Goal: Information Seeking & Learning: Learn about a topic

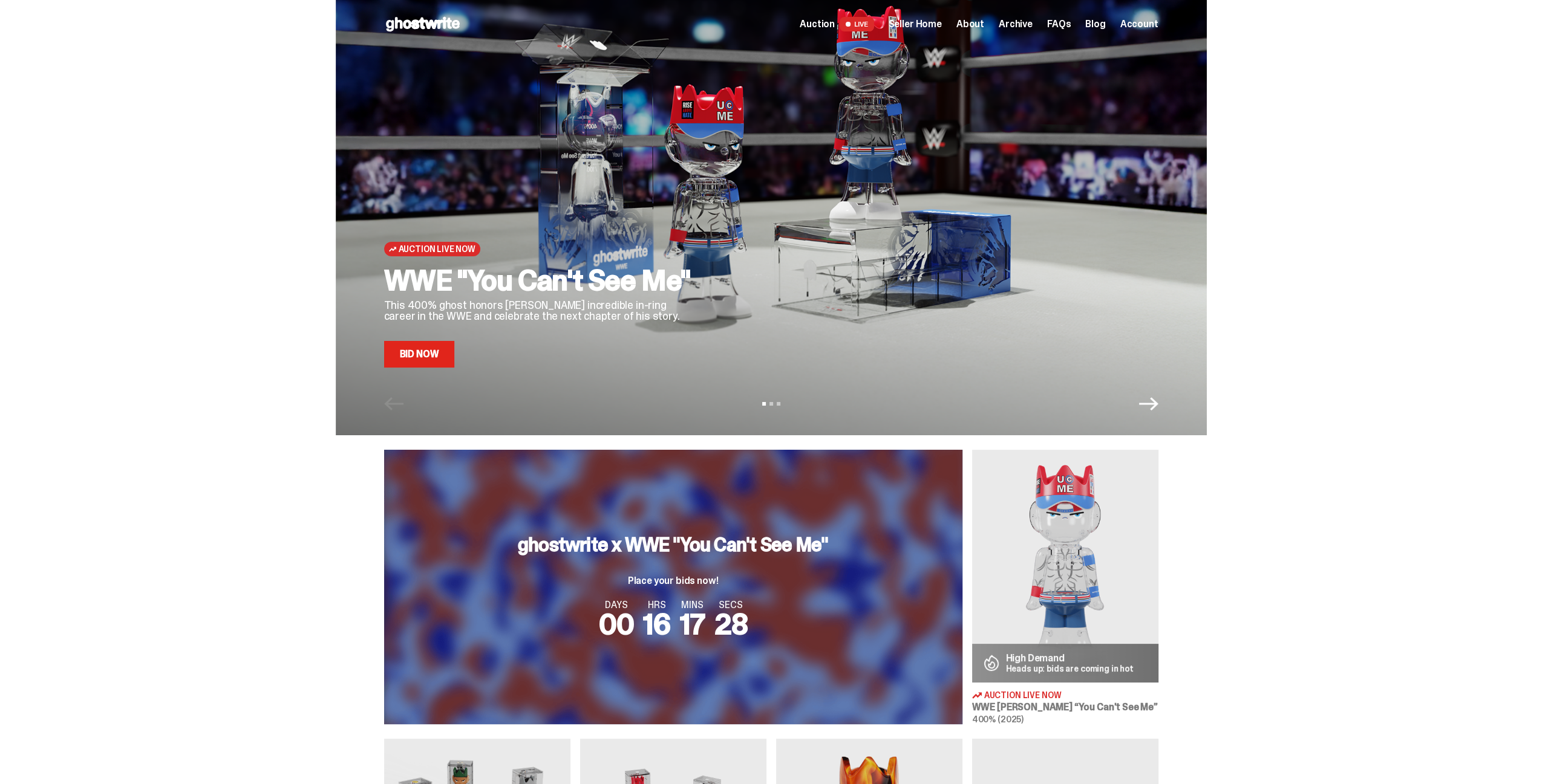
click at [933, 22] on span "Seller Home" at bounding box center [915, 24] width 53 height 9
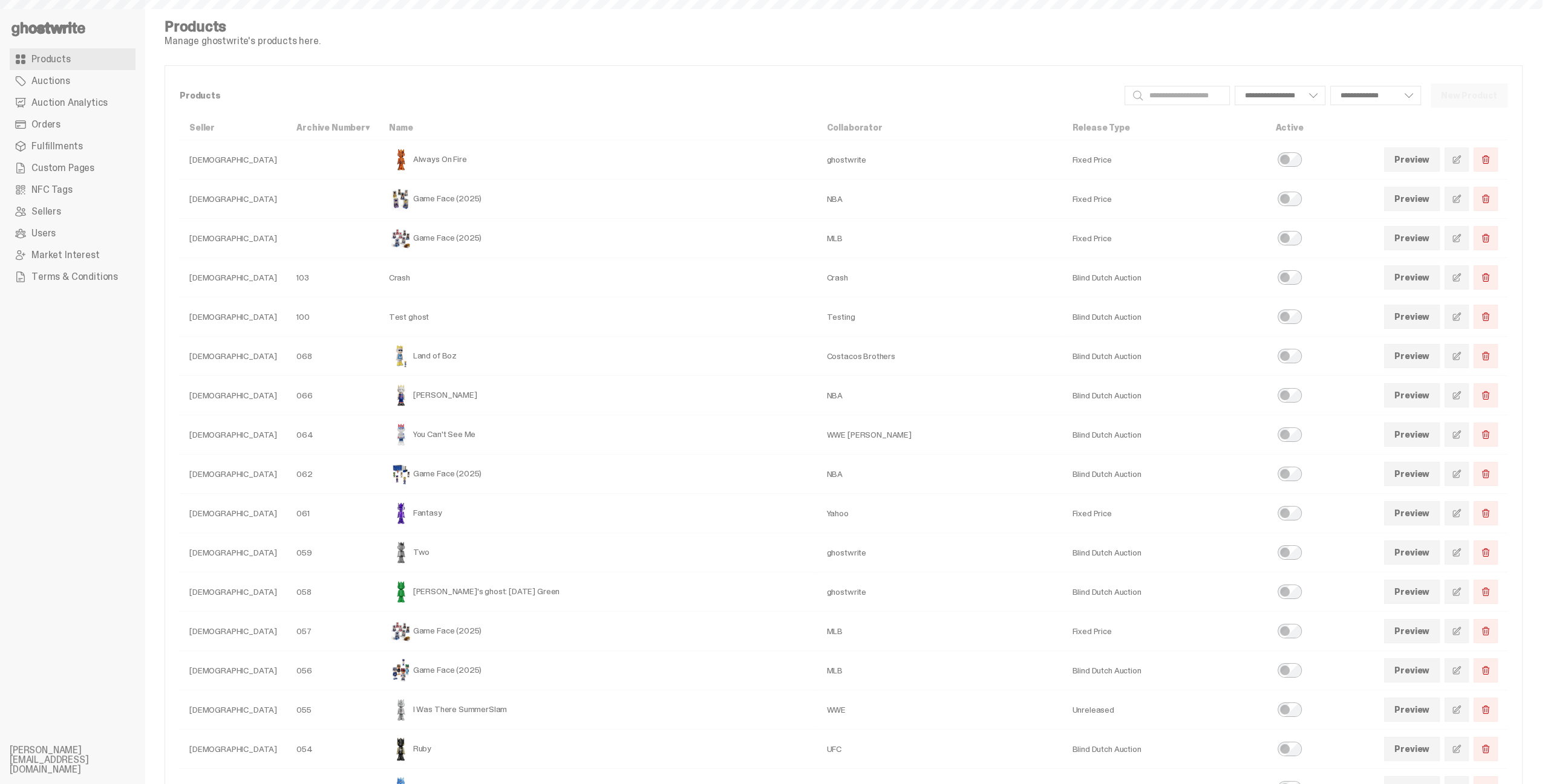
select select
click at [62, 101] on span "Auction Analytics" at bounding box center [69, 103] width 76 height 9
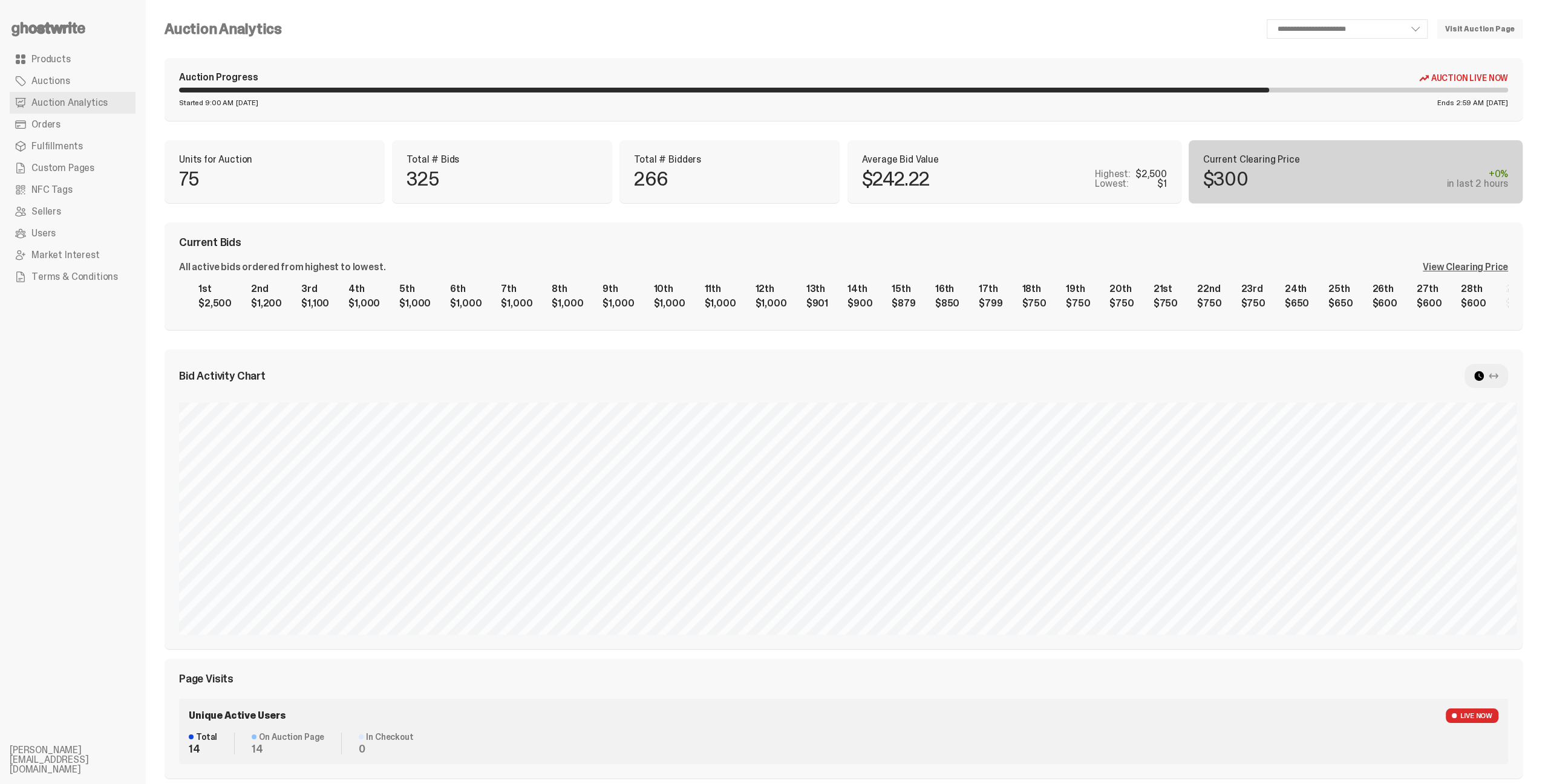
click at [1459, 272] on div "View Clearing Price" at bounding box center [1465, 267] width 86 height 9
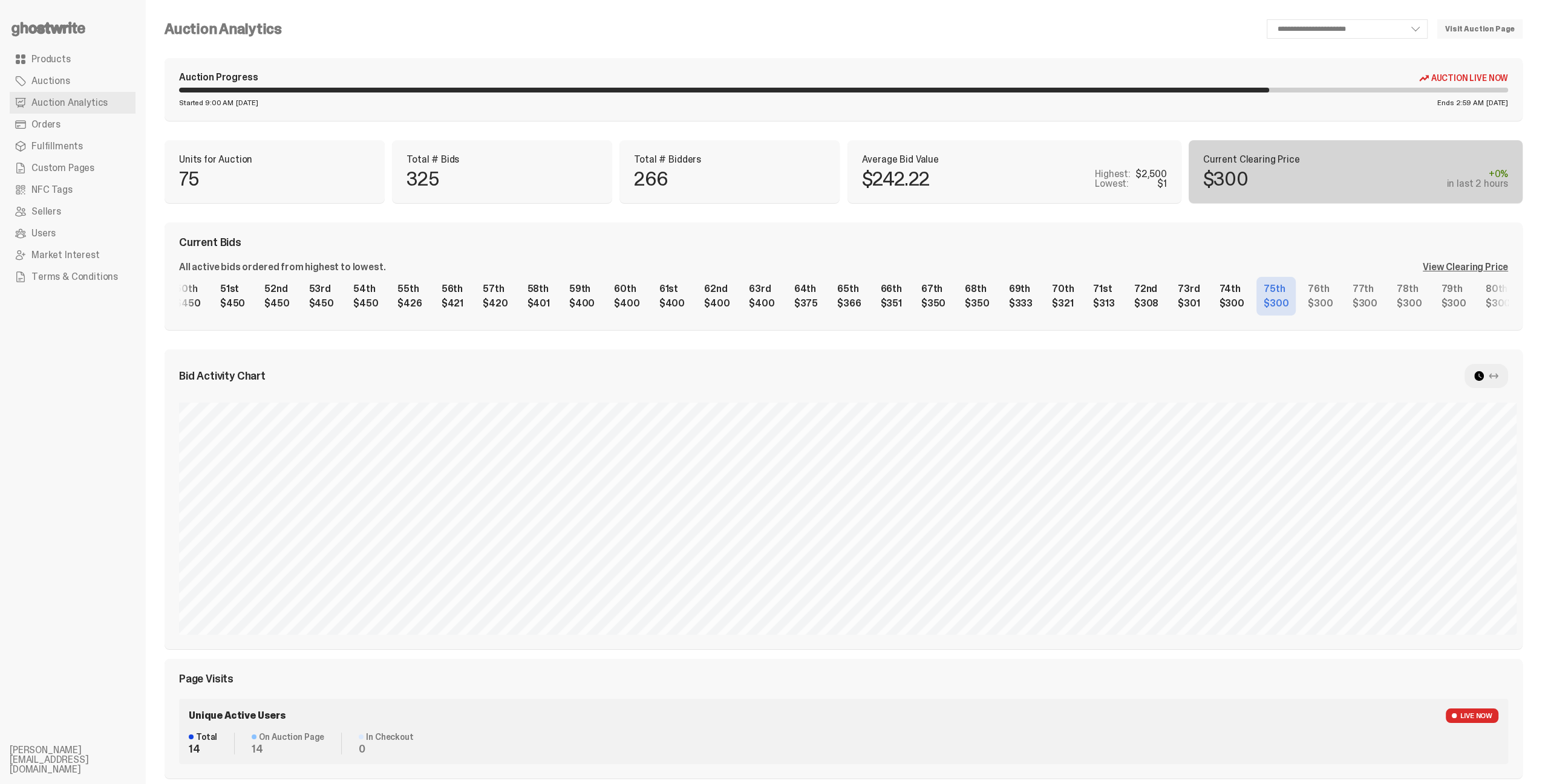
scroll to position [0, 2230]
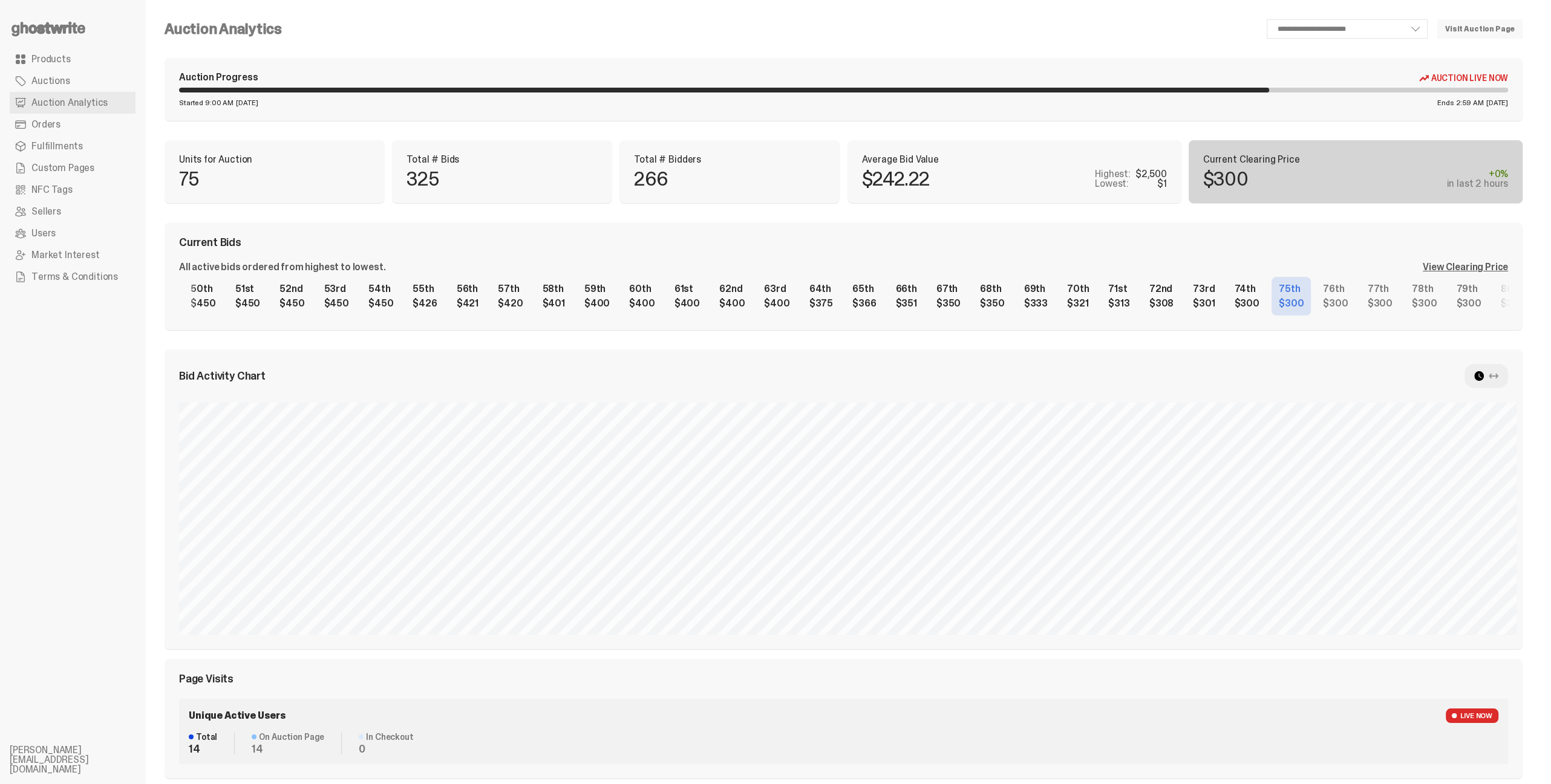
click at [1150, 311] on div "1st $2,500 2nd $1,200 3rd $1,100 4th $1,000 5th $1,000 6th $1,000 7th $1,000 8t…" at bounding box center [843, 297] width 1329 height 39
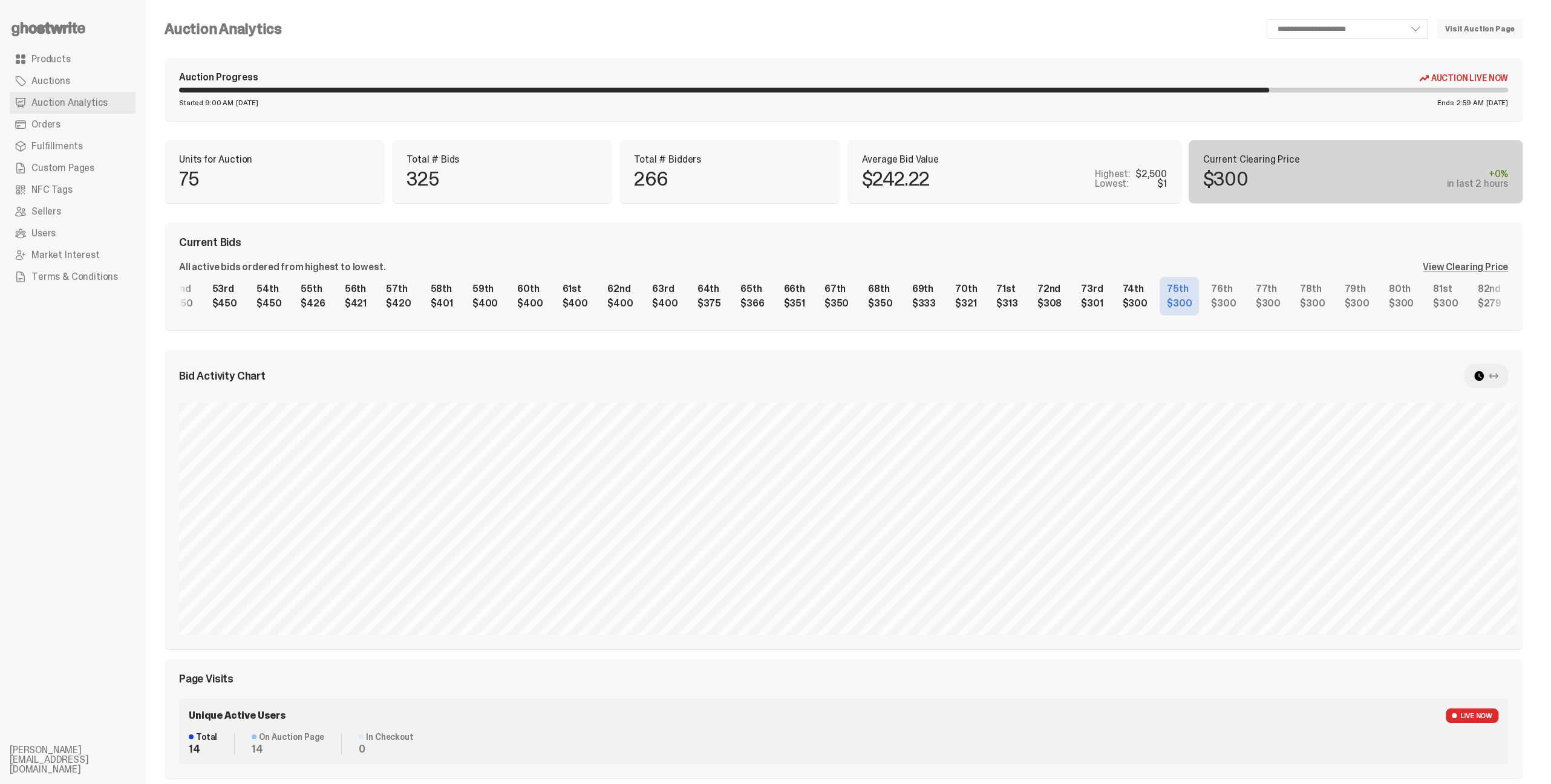
scroll to position [0, 2246]
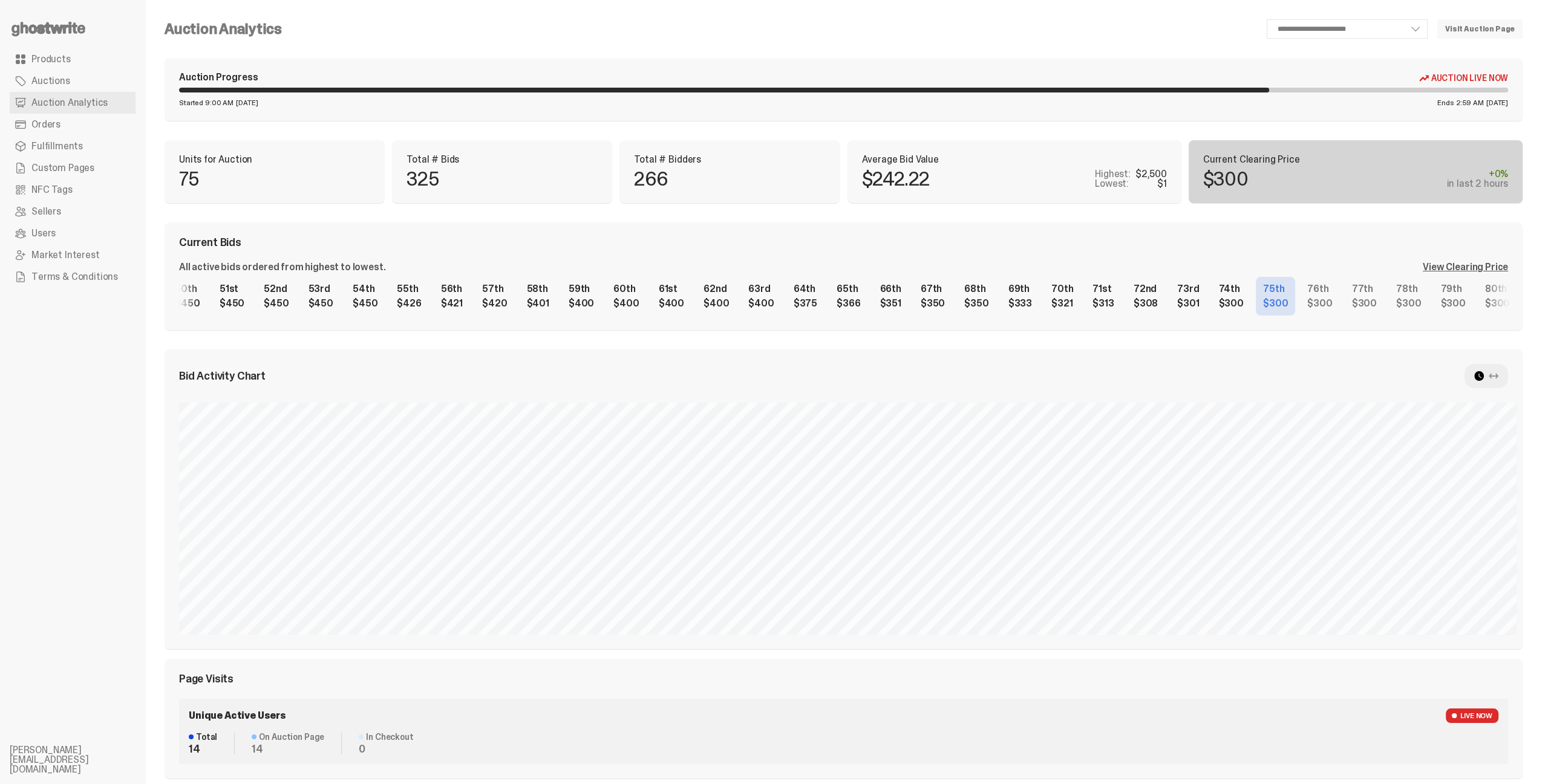
click at [804, 304] on div "1st $2,500 2nd $1,200 3rd $1,100 4th $1,000 5th $1,000 6th $1,000 7th $1,000 8t…" at bounding box center [843, 297] width 1329 height 39
click at [1104, 287] on div "1st $2,500 2nd $1,200 3rd $1,100 4th $1,000 5th $1,000 6th $1,000 7th $1,000 8t…" at bounding box center [843, 297] width 1329 height 39
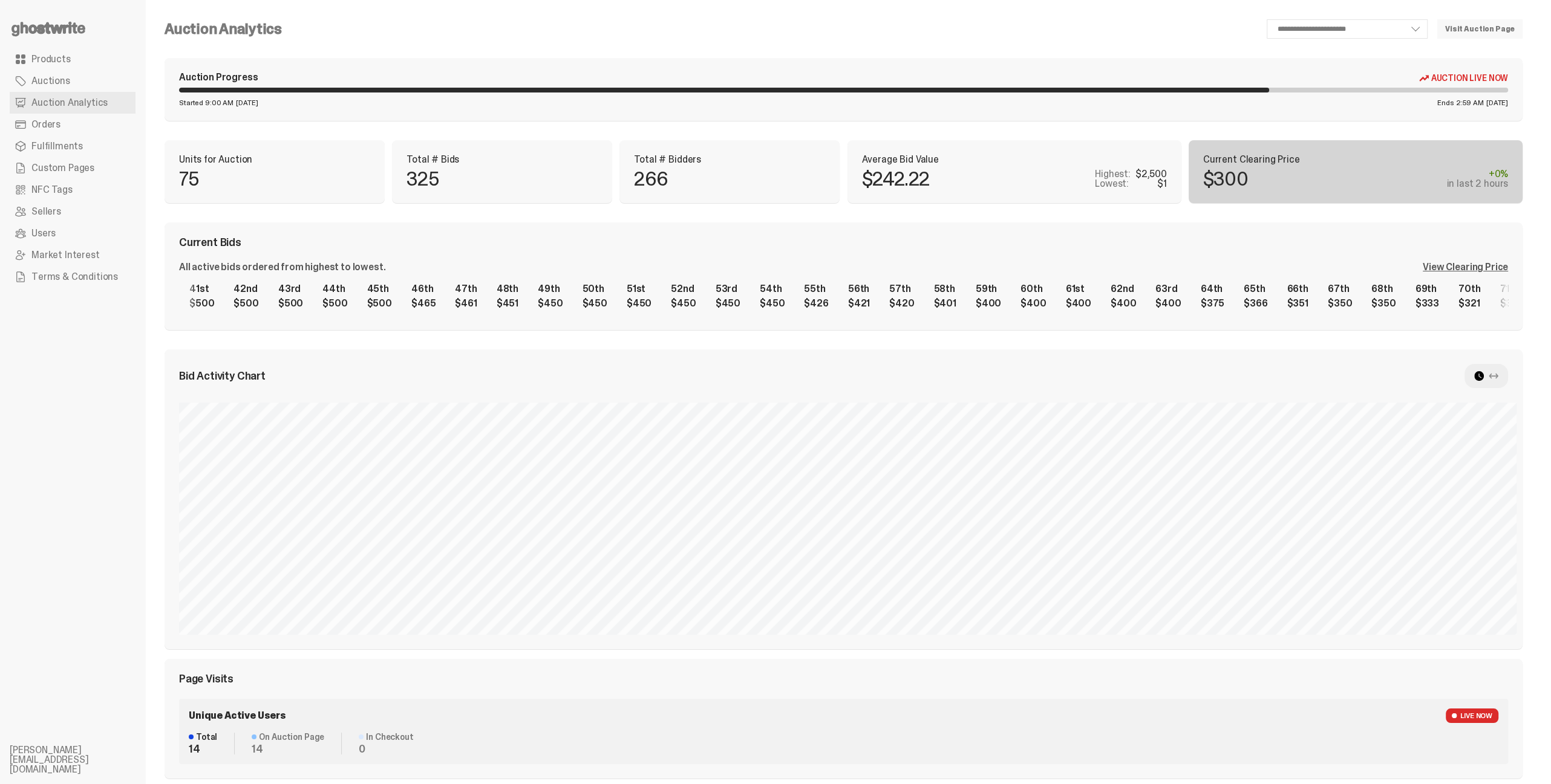
click at [508, 297] on div "1st $2,500 2nd $1,200 3rd $1,100 4th $1,000 5th $1,000 6th $1,000 7th $1,000 8t…" at bounding box center [843, 297] width 1329 height 39
click at [1114, 314] on div "1st $2,500 2nd $1,200 3rd $1,100 4th $1,000 5th $1,000 6th $1,000 7th $1,000 8t…" at bounding box center [843, 297] width 1329 height 39
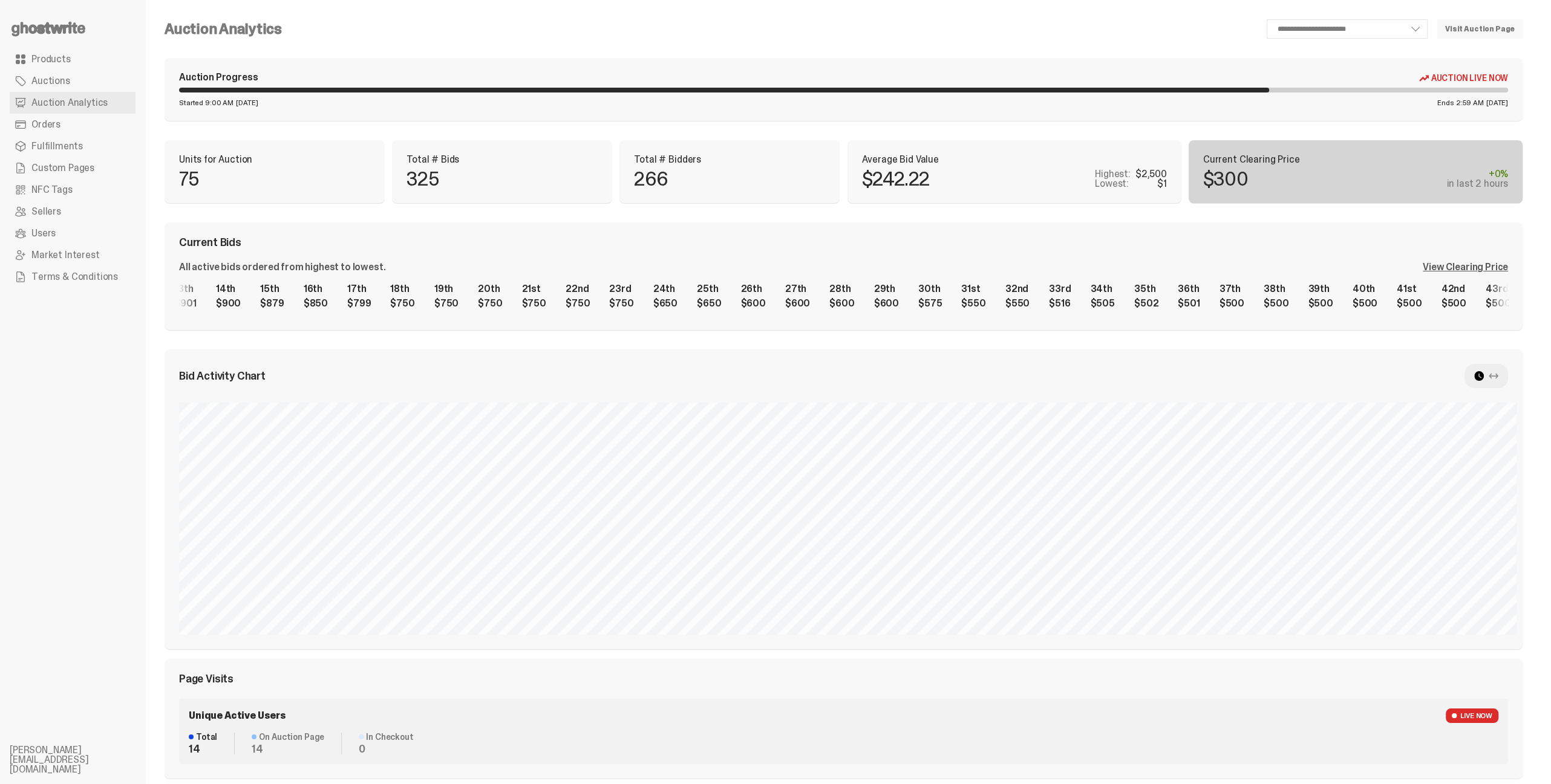
click at [1010, 286] on div "1st $2,500 2nd $1,200 3rd $1,100 4th $1,000 5th $1,000 6th $1,000 7th $1,000 8t…" at bounding box center [843, 297] width 1329 height 39
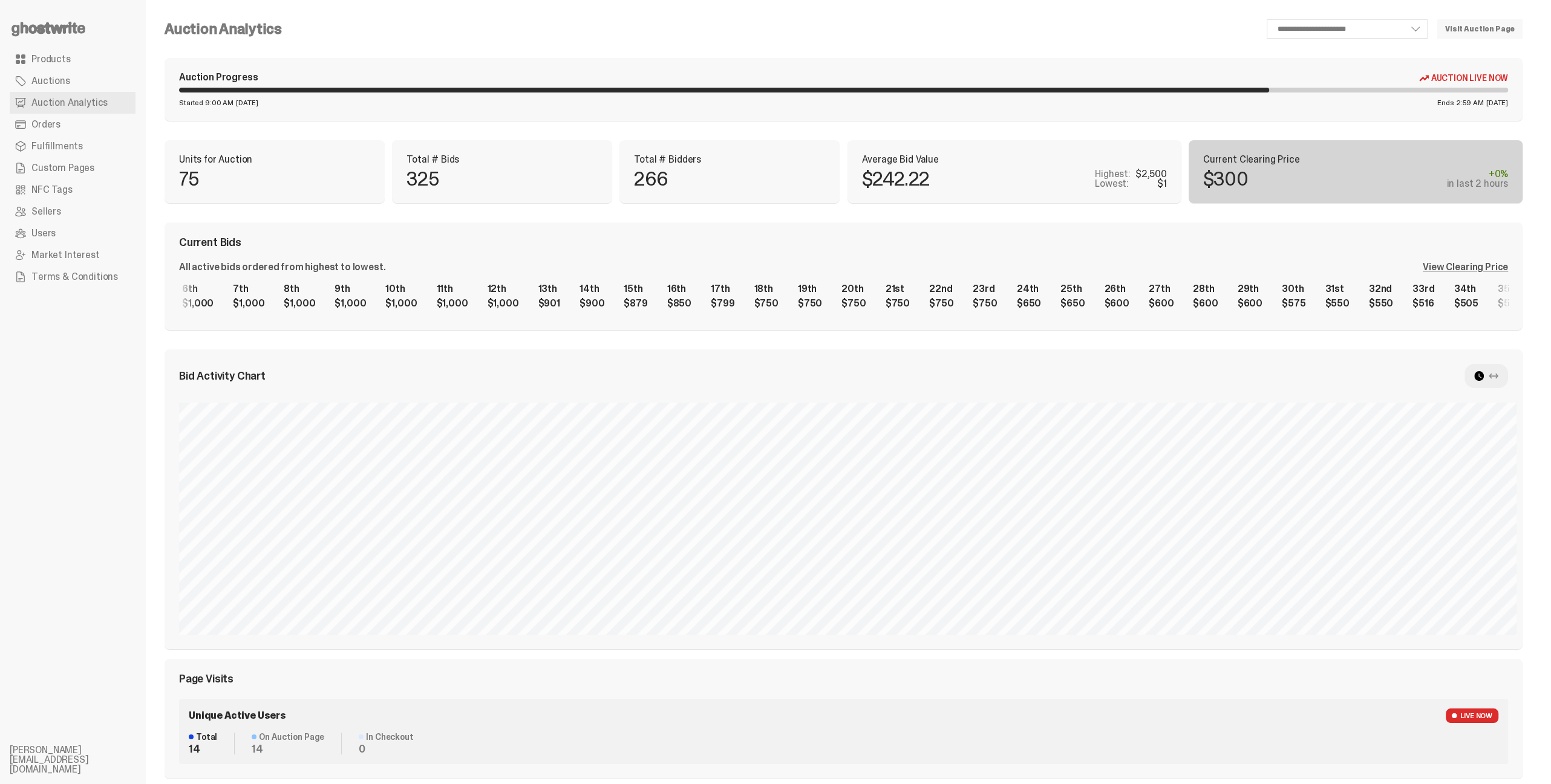
scroll to position [0, 322]
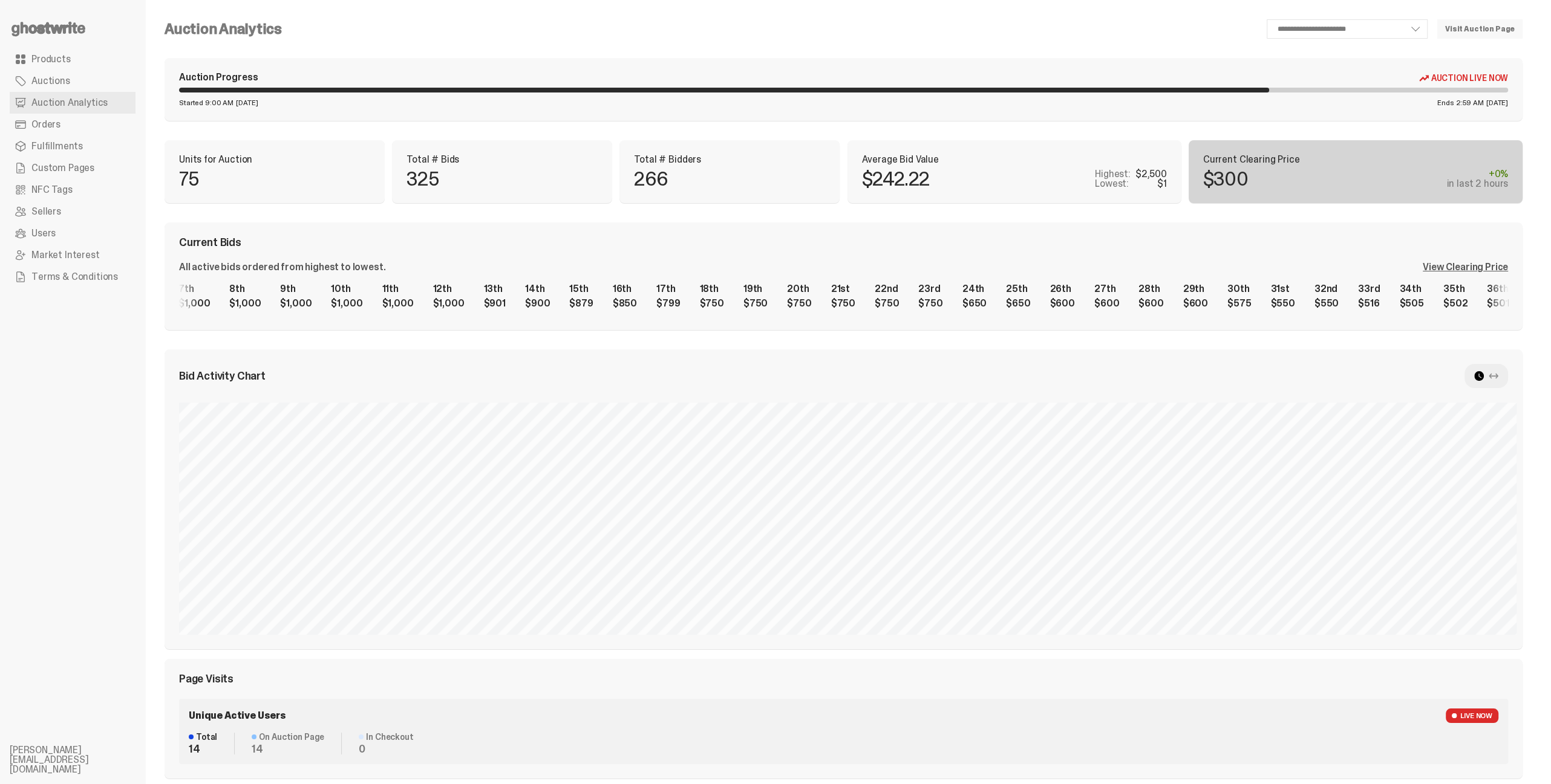
click at [652, 297] on div "1st $2,500 2nd $1,200 3rd $1,100 4th $1,000 5th $1,000 6th $1,000 7th $1,000 8t…" at bounding box center [843, 297] width 1329 height 39
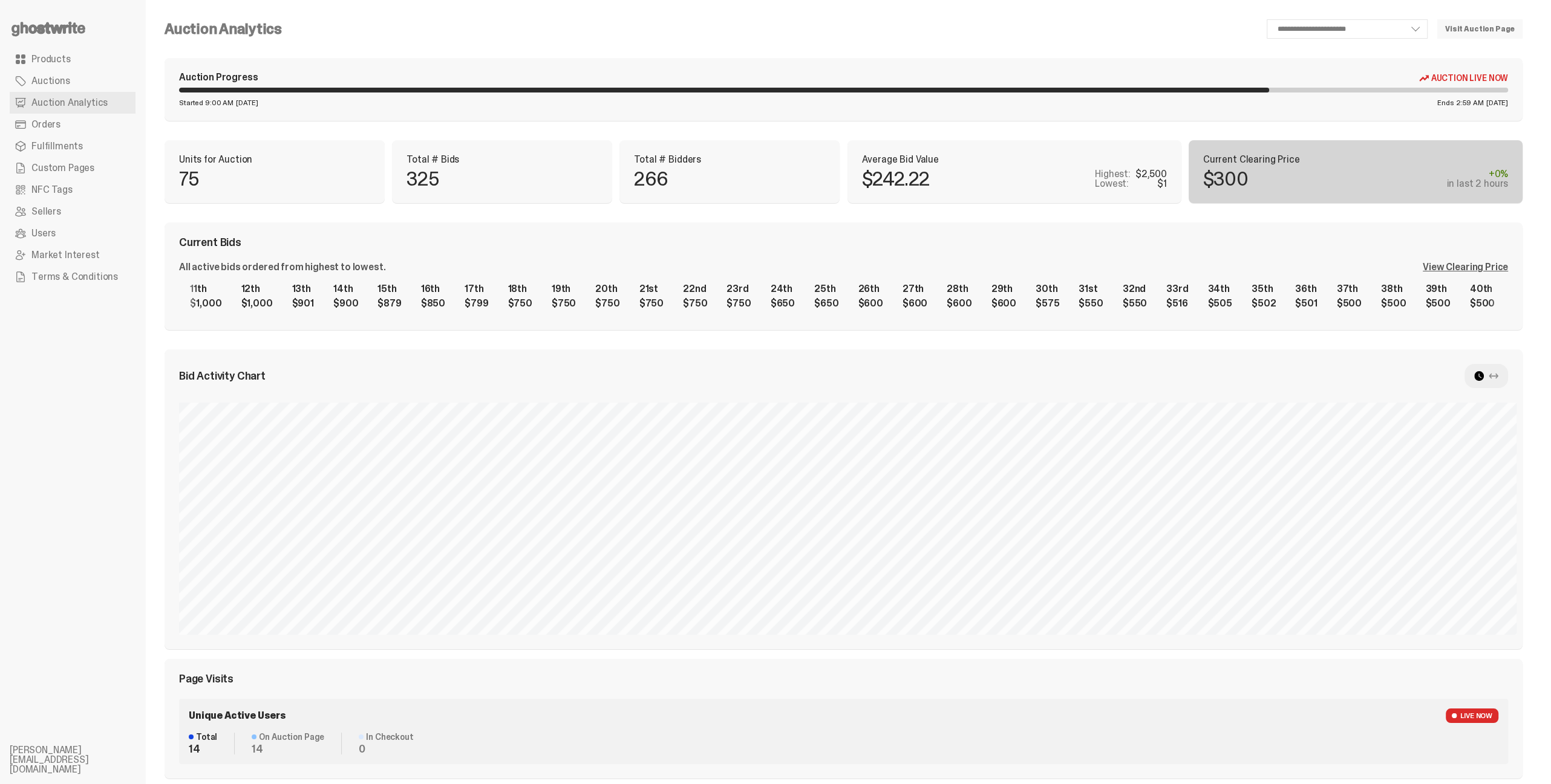
click at [441, 301] on div "1st $2,500 2nd $1,200 3rd $1,100 4th $1,000 5th $1,000 6th $1,000 7th $1,000 8t…" at bounding box center [843, 297] width 1329 height 39
click at [410, 294] on div "1st $2,500 2nd $1,200 3rd $1,100 4th $1,000 5th $1,000 6th $1,000 7th $1,000 8t…" at bounding box center [843, 297] width 1329 height 39
click at [411, 292] on div "1st $2,500 2nd $1,200 3rd $1,100 4th $1,000 5th $1,000 6th $1,000 7th $1,000 8t…" at bounding box center [843, 297] width 1329 height 39
click at [606, 289] on div "1st $2,500 2nd $1,200 3rd $1,100 4th $1,000 5th $1,000 6th $1,000 7th $1,000 8t…" at bounding box center [843, 297] width 1329 height 39
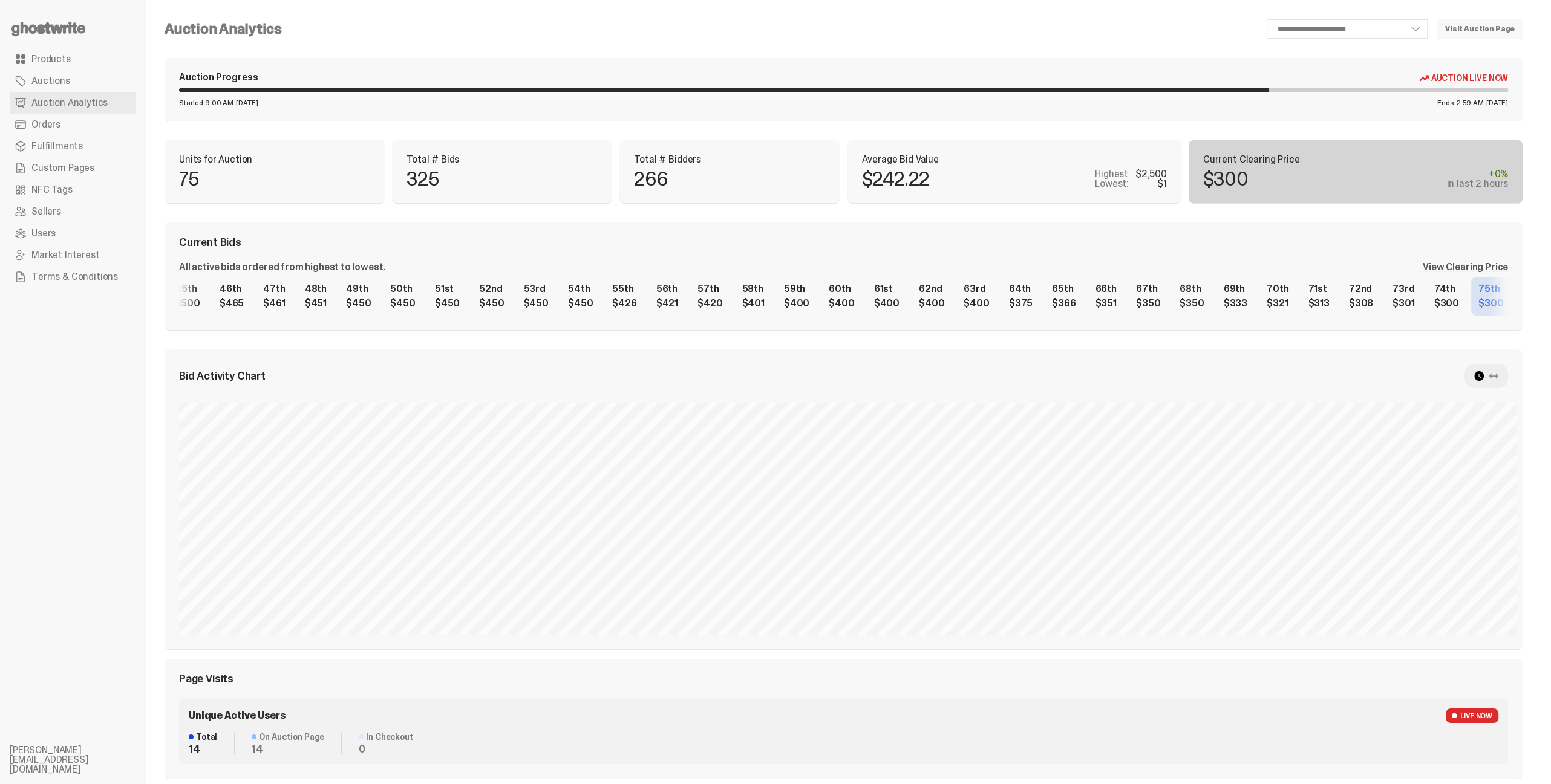
scroll to position [0, 2283]
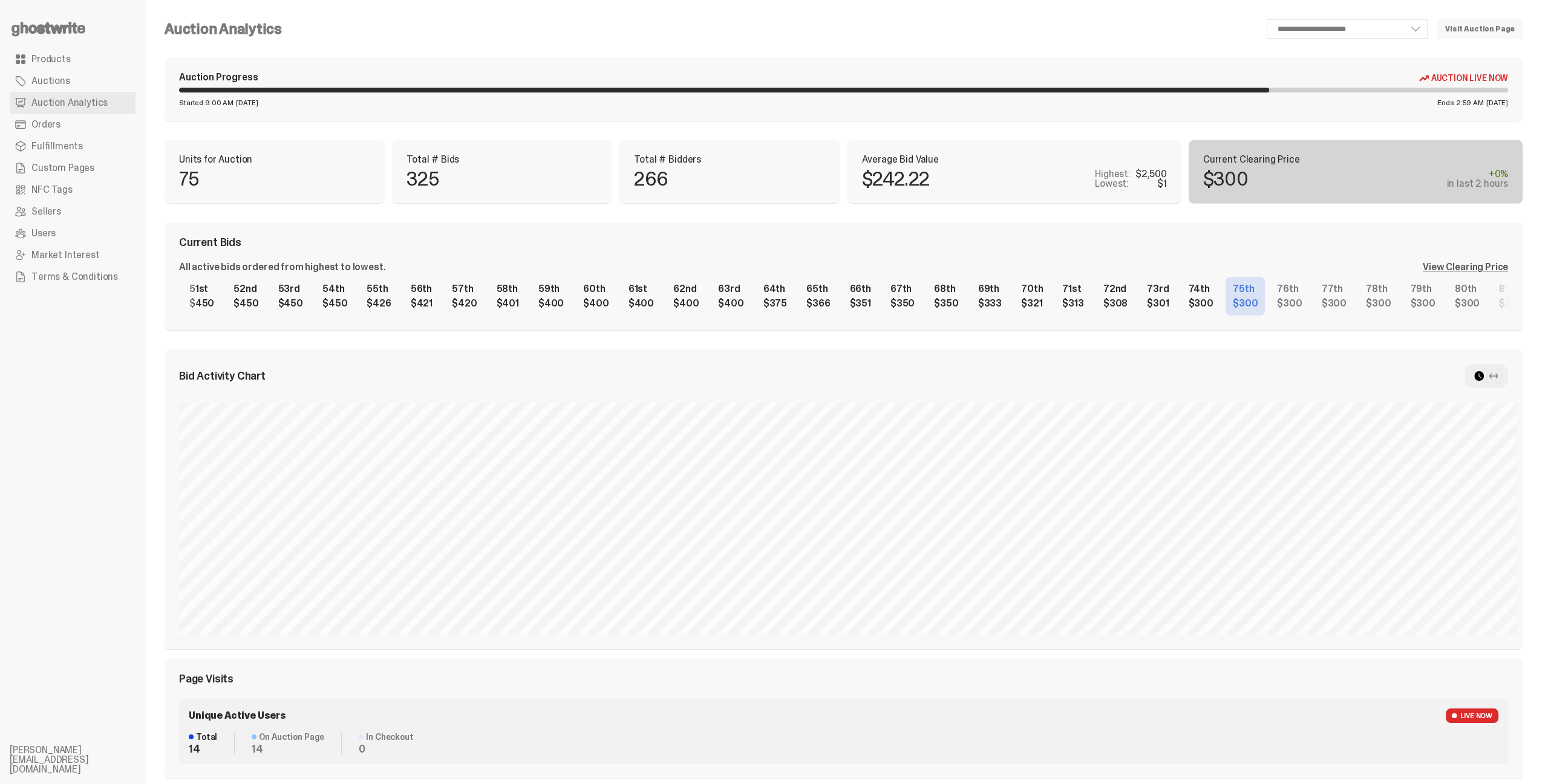
click at [684, 298] on div "1st $2,500 2nd $1,200 3rd $1,100 4th $1,000 5th $1,000 6th $1,000 7th $1,000 8t…" at bounding box center [843, 297] width 1329 height 39
